Goal: Task Accomplishment & Management: Manage account settings

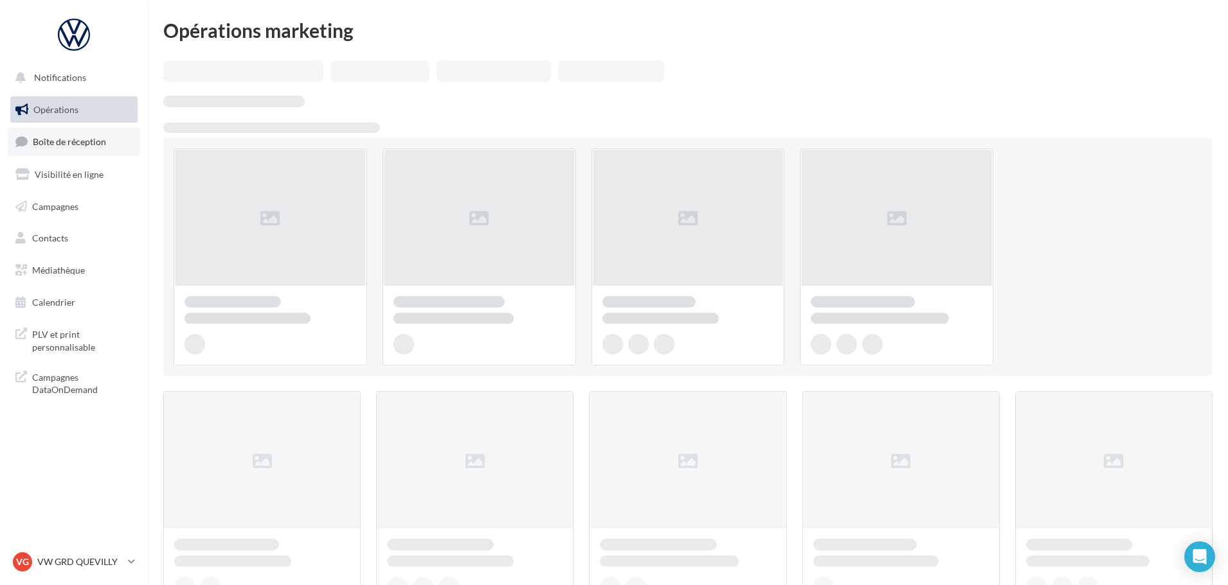
click at [60, 140] on span "Boîte de réception" at bounding box center [69, 141] width 73 height 11
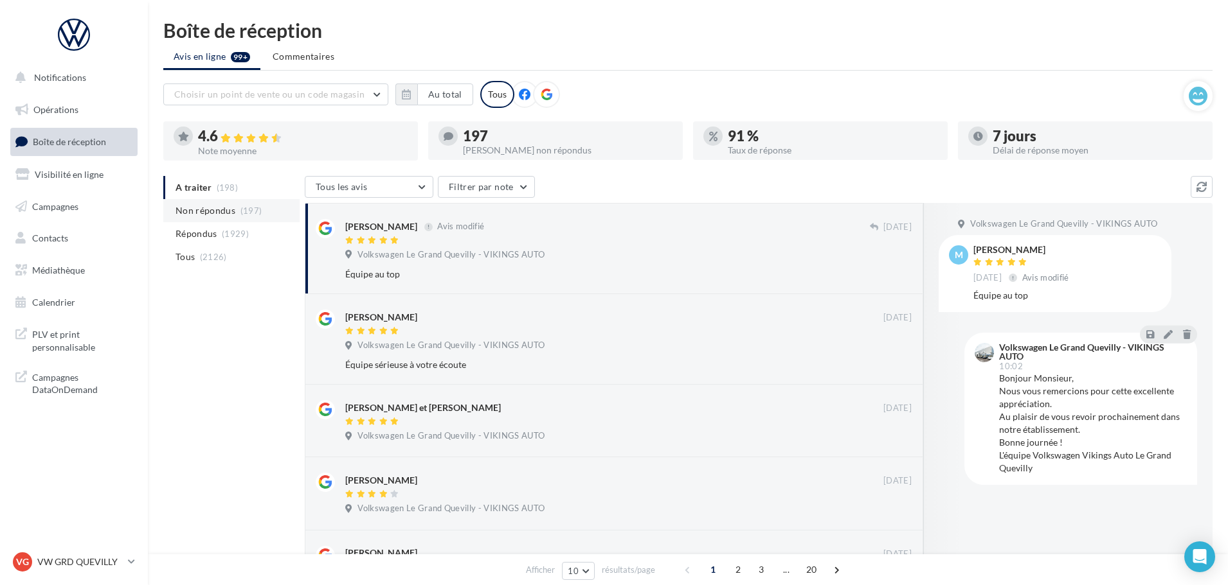
click at [219, 213] on span "Non répondus" at bounding box center [205, 210] width 60 height 13
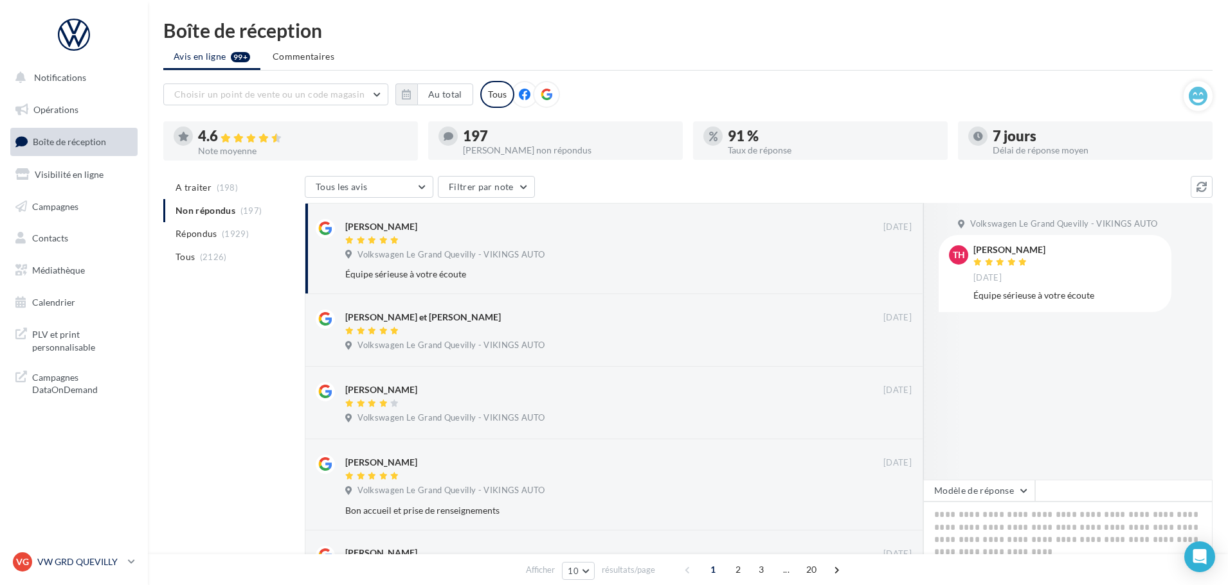
click at [58, 561] on p "VW GRD QUEVILLY" at bounding box center [79, 562] width 85 height 13
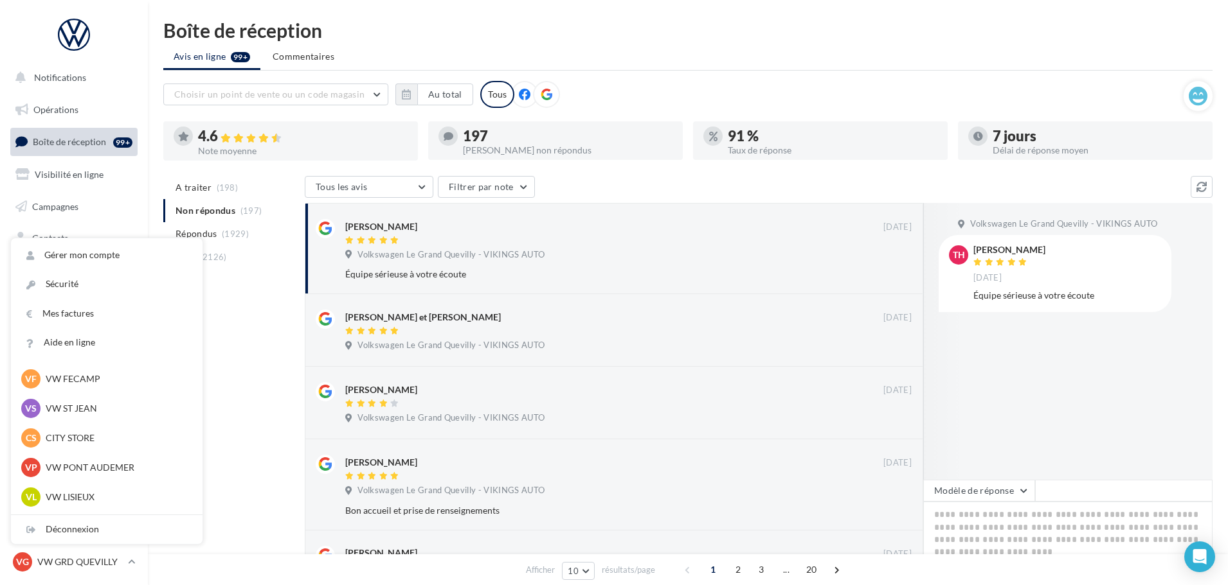
scroll to position [193, 0]
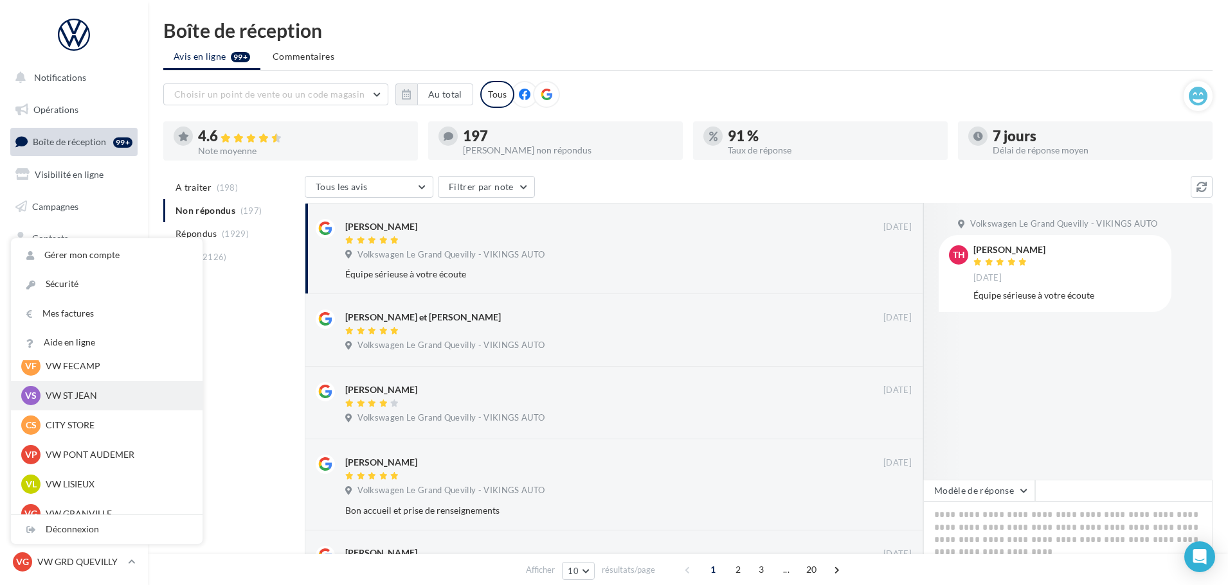
click at [87, 391] on p "VW ST JEAN" at bounding box center [116, 395] width 141 height 13
